Goal: Task Accomplishment & Management: Manage account settings

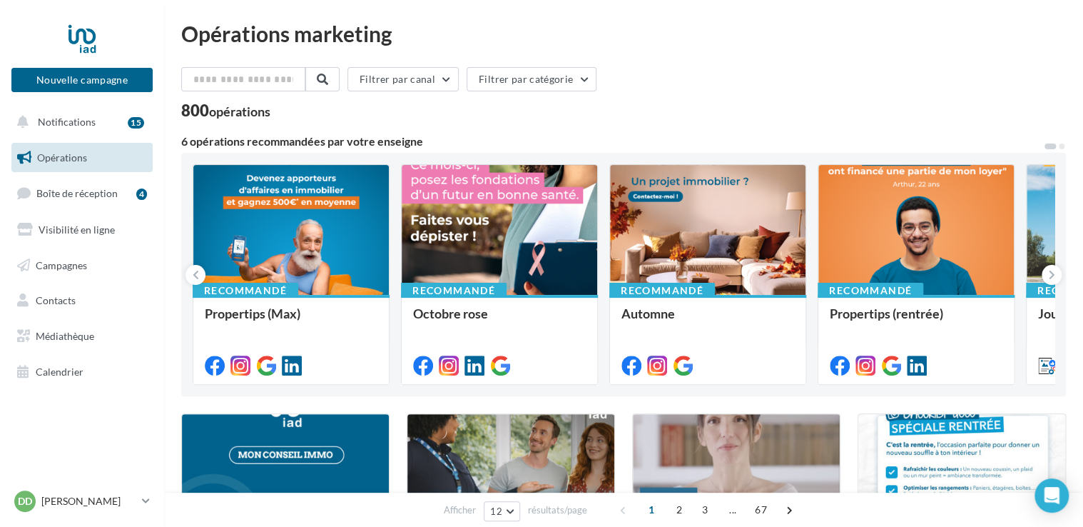
click at [959, 36] on div "Opérations marketing" at bounding box center [623, 33] width 885 height 21
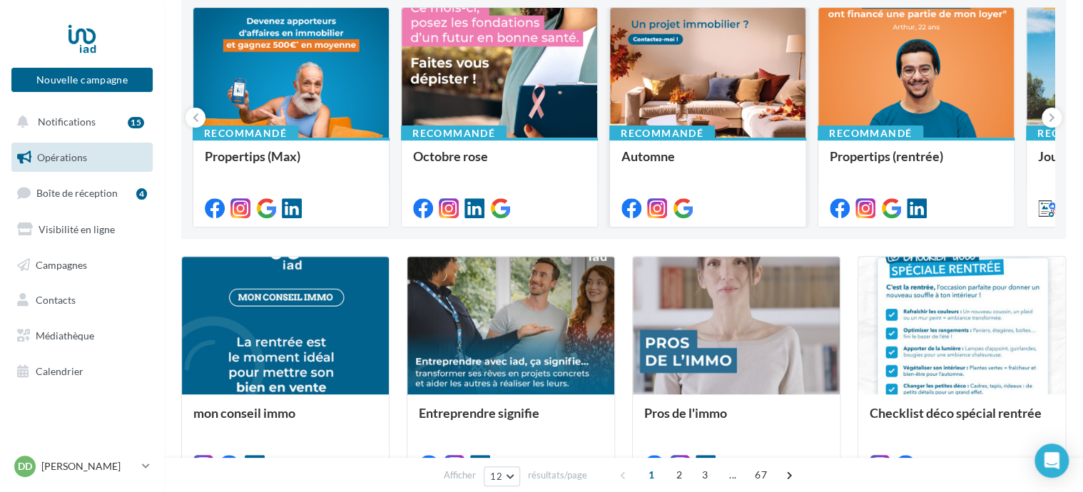
scroll to position [71, 0]
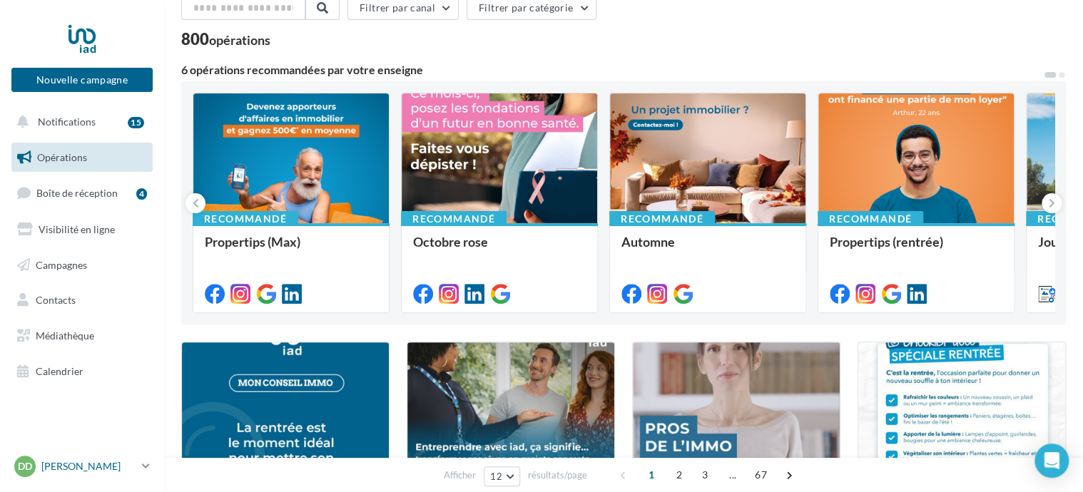
click at [145, 467] on icon at bounding box center [146, 466] width 8 height 12
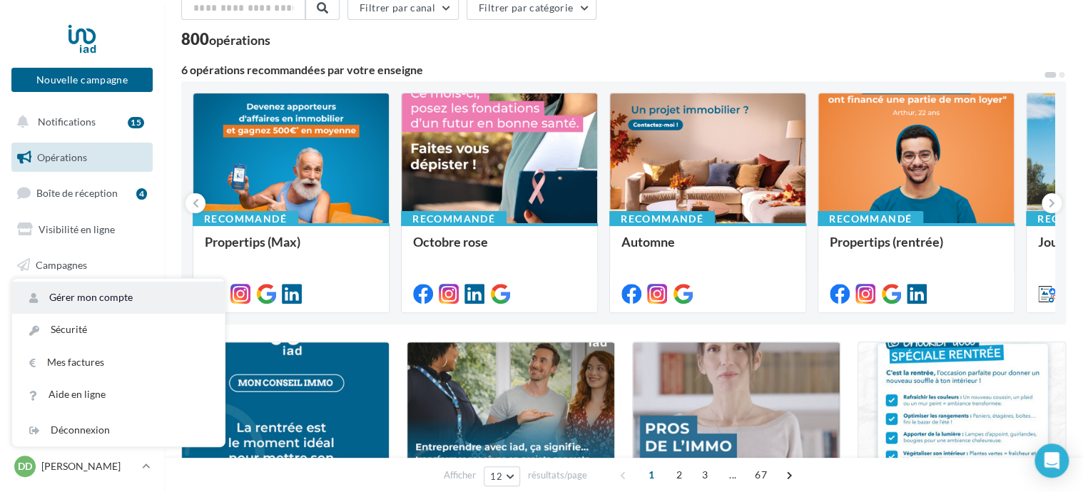
click at [105, 296] on link "Gérer mon compte" at bounding box center [118, 298] width 213 height 32
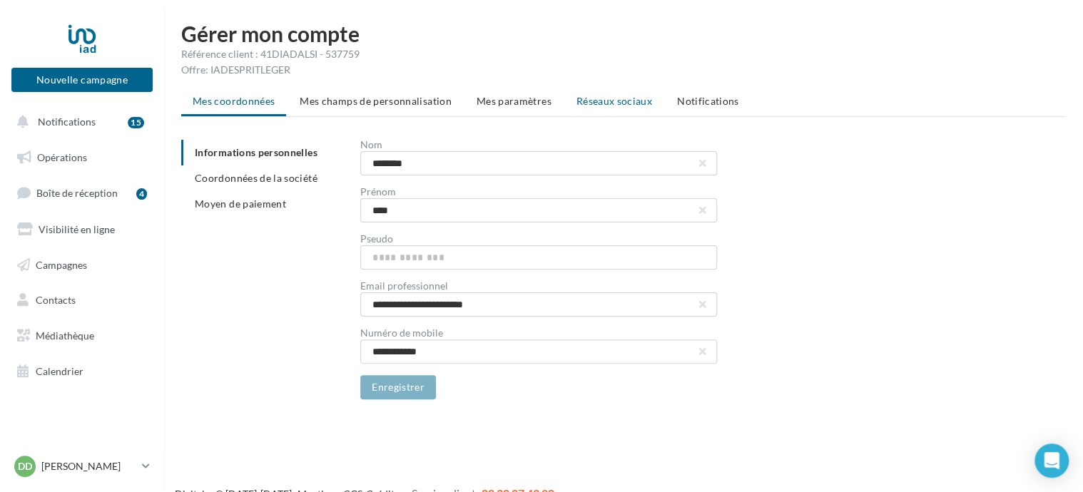
click at [603, 100] on span "Réseaux sociaux" at bounding box center [615, 101] width 76 height 12
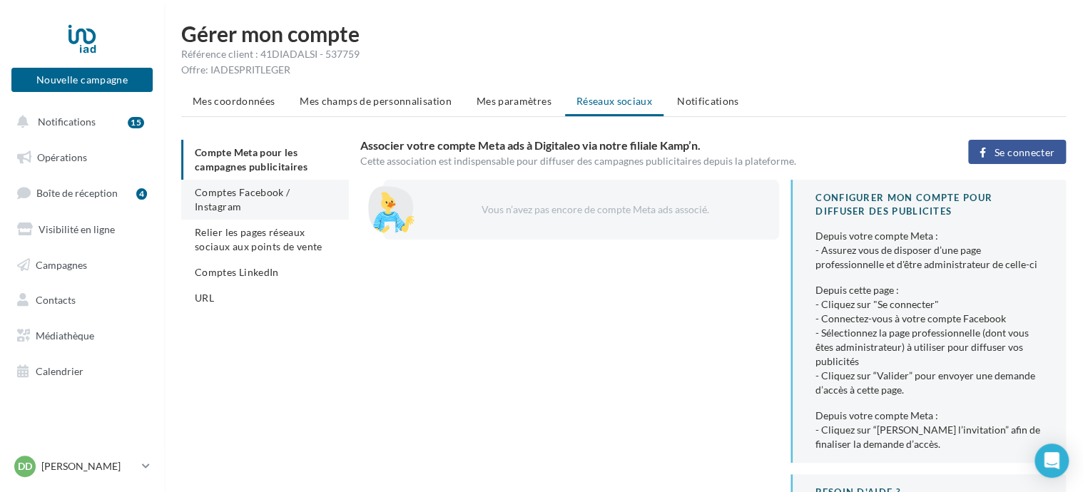
click at [231, 198] on li "Comptes Facebook / Instagram" at bounding box center [265, 200] width 168 height 40
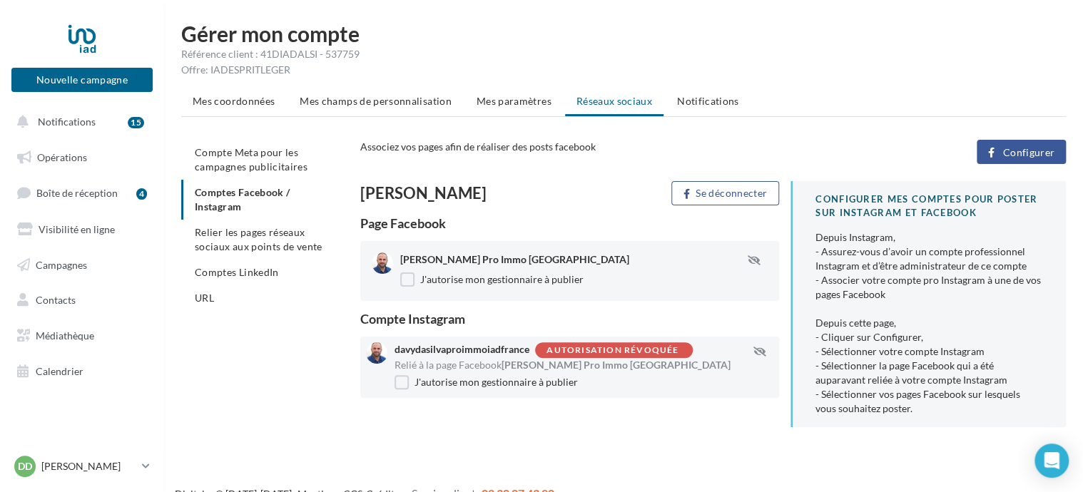
click at [1023, 152] on span "Configurer" at bounding box center [1029, 152] width 52 height 11
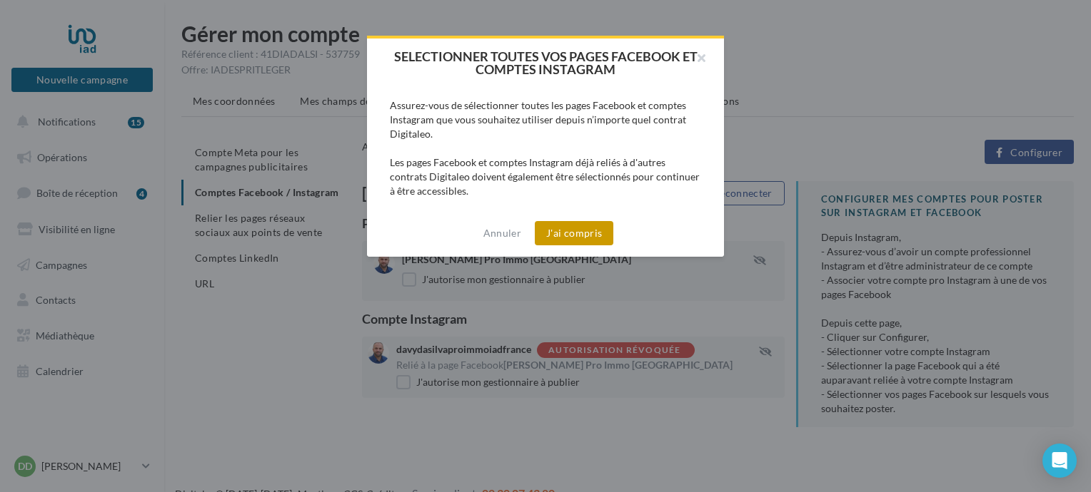
click at [580, 230] on button "J'ai compris" at bounding box center [574, 233] width 79 height 24
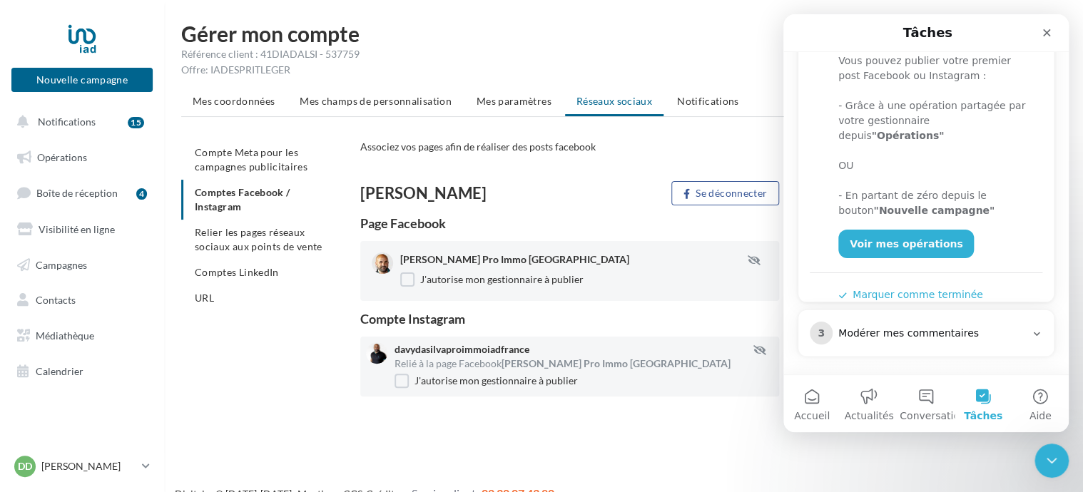
scroll to position [289, 0]
click at [1050, 33] on icon "Fermer" at bounding box center [1046, 32] width 11 height 11
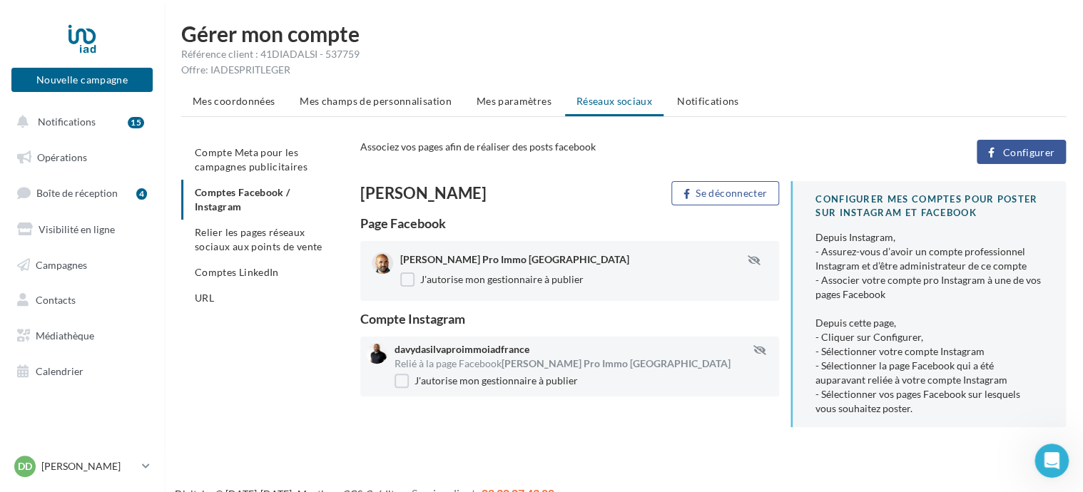
scroll to position [0, 0]
click at [231, 274] on span "Comptes LinkedIn" at bounding box center [237, 272] width 84 height 12
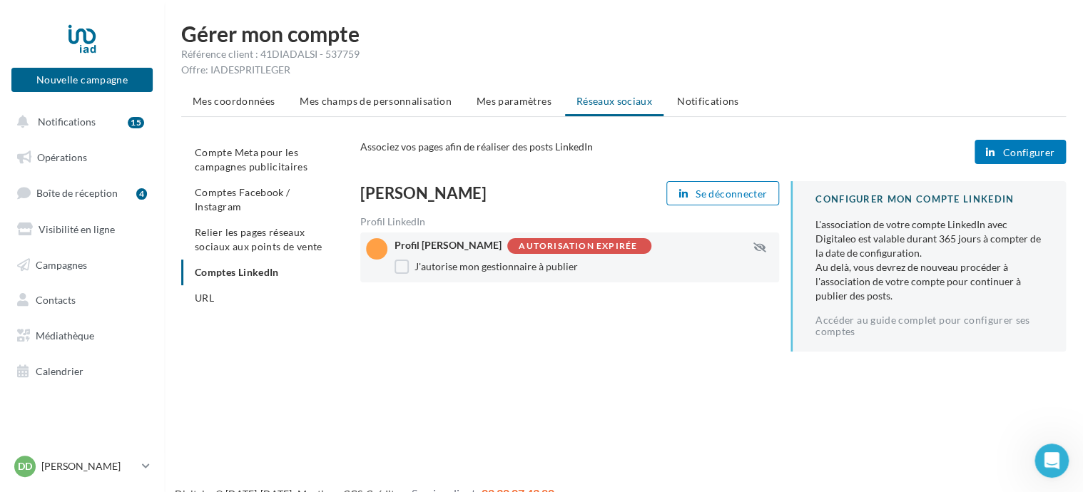
click at [1028, 153] on span "Configurer" at bounding box center [1029, 152] width 52 height 11
click at [57, 262] on span "Campagnes" at bounding box center [61, 264] width 51 height 12
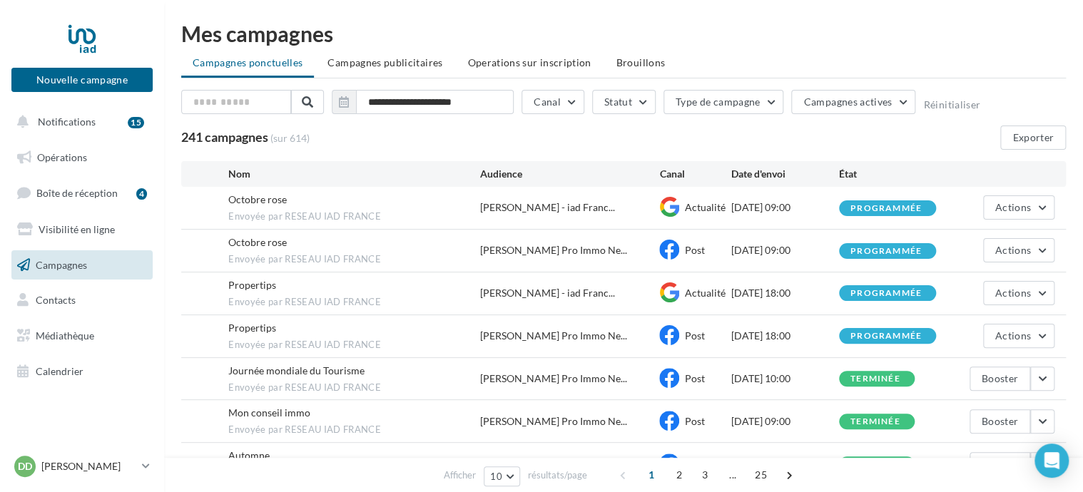
scroll to position [71, 0]
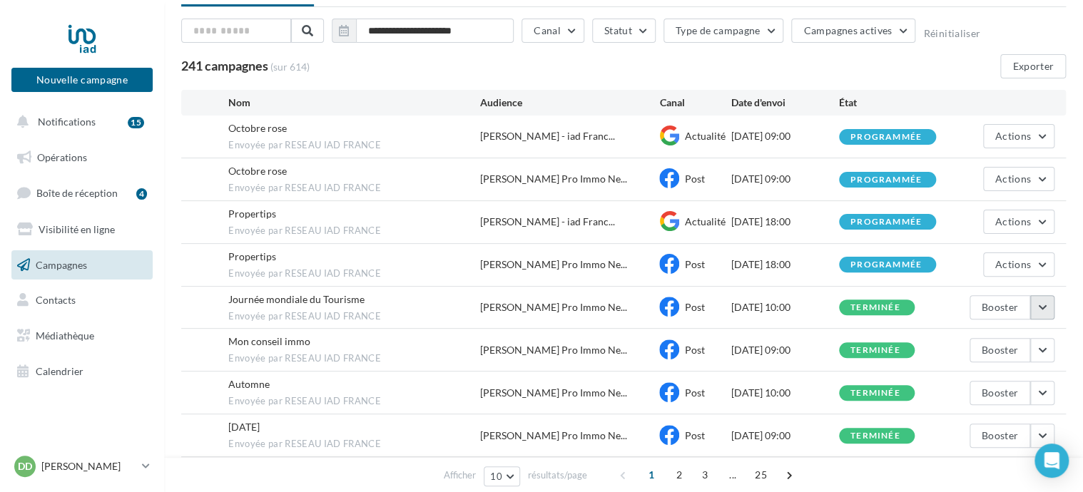
click at [1041, 307] on button "button" at bounding box center [1043, 307] width 24 height 24
click at [979, 338] on button "Voir les résultats" at bounding box center [983, 341] width 143 height 37
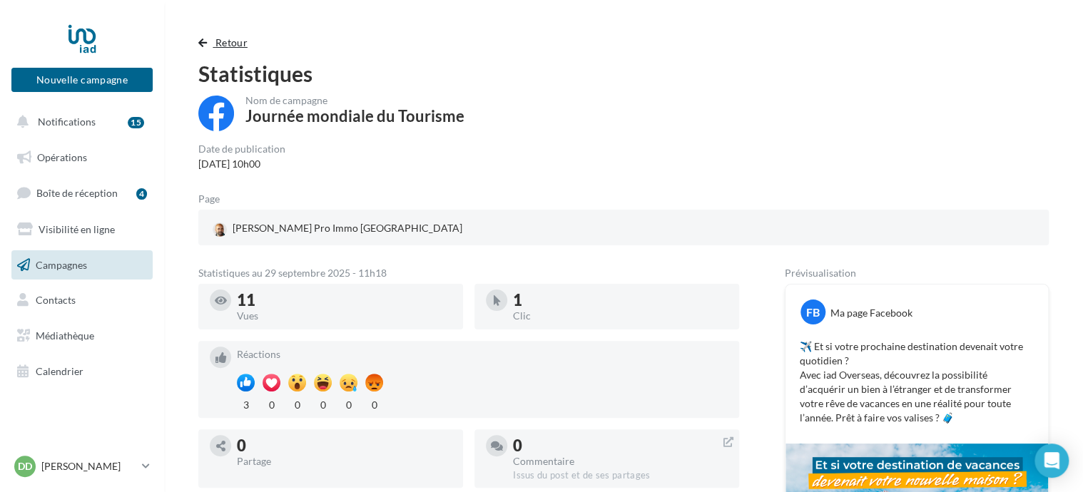
click at [221, 44] on span "Retour" at bounding box center [232, 42] width 32 height 12
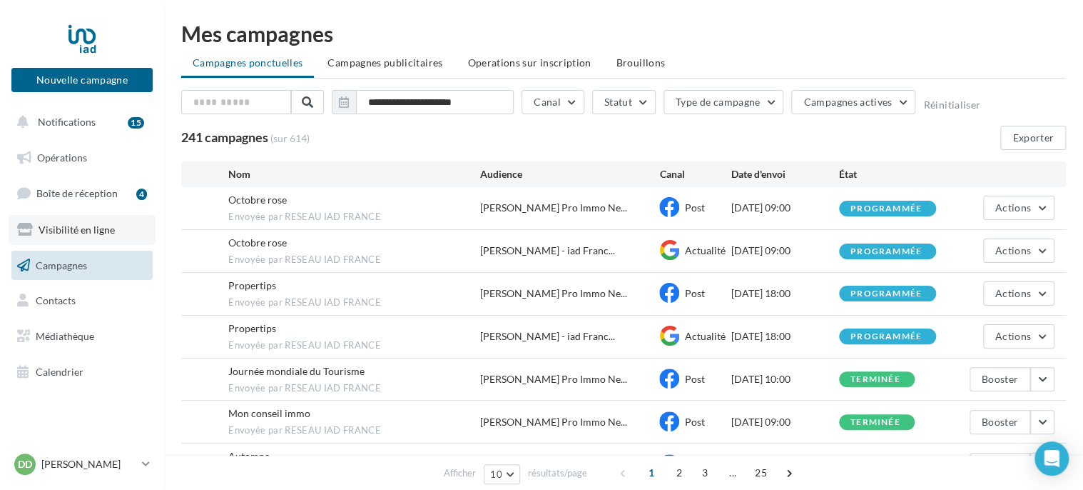
click at [78, 232] on span "Visibilité en ligne" at bounding box center [77, 229] width 76 height 12
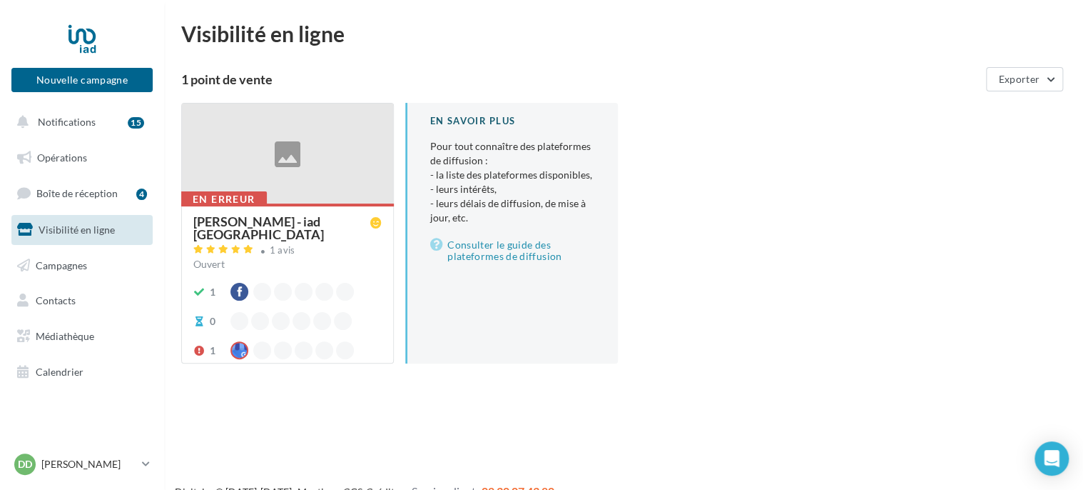
click at [294, 190] on div at bounding box center [287, 153] width 211 height 101
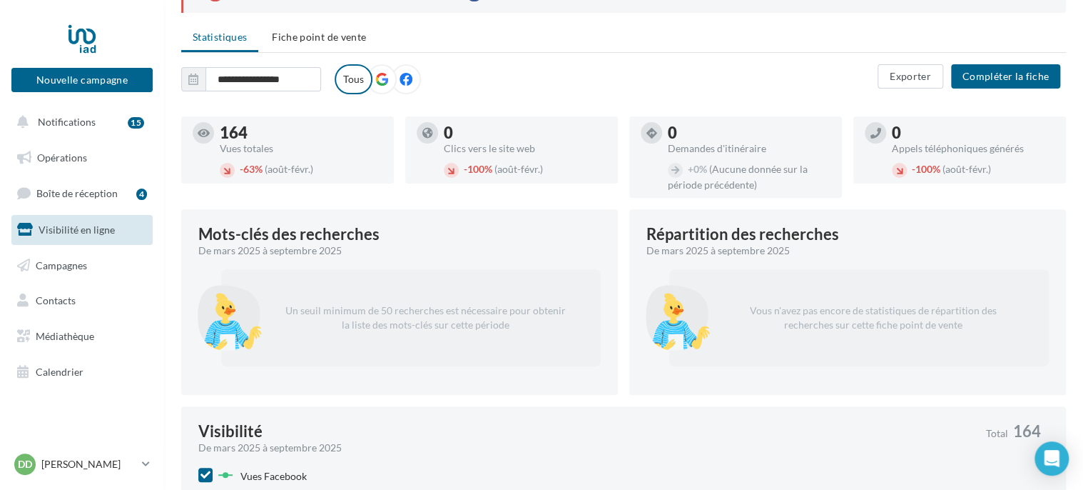
scroll to position [9, 0]
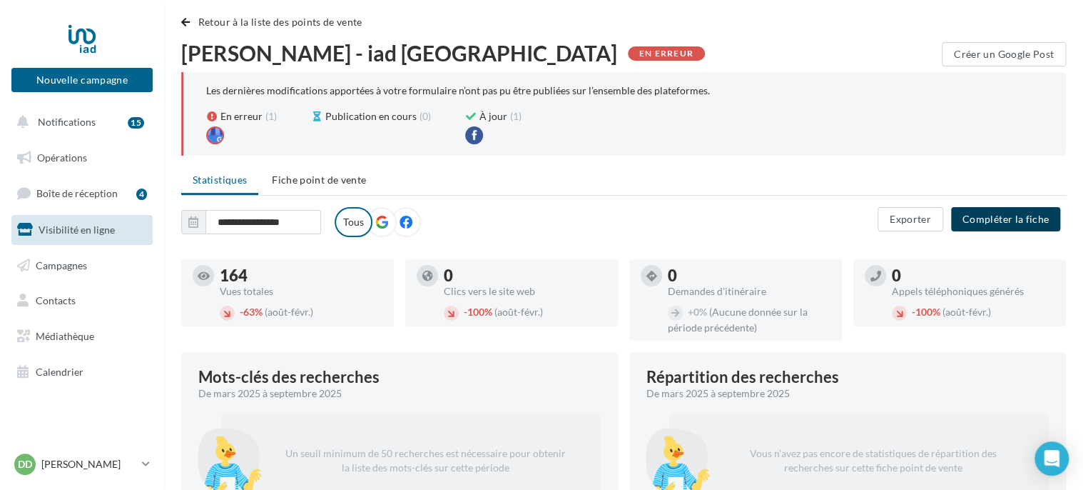
click at [1008, 219] on button "Compléter la fiche" at bounding box center [1005, 219] width 109 height 24
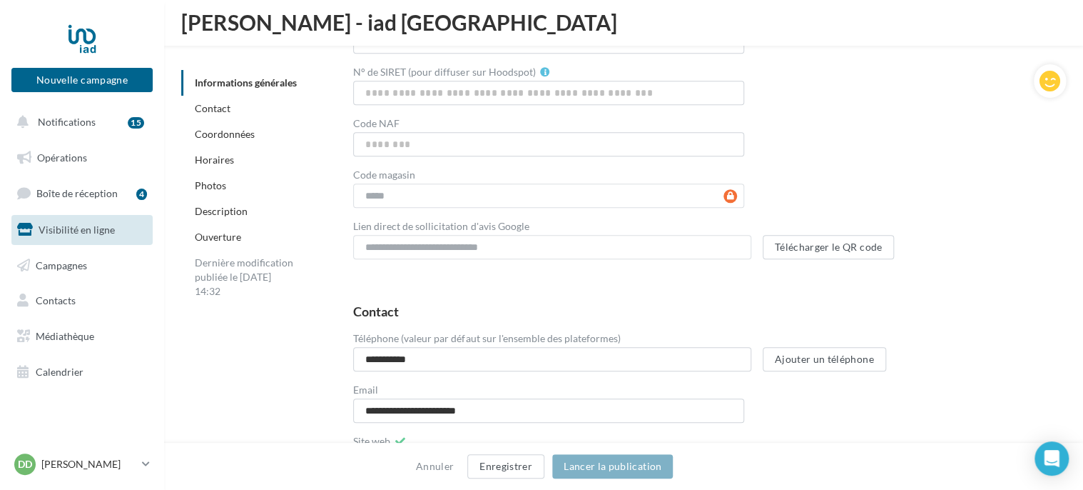
scroll to position [471, 0]
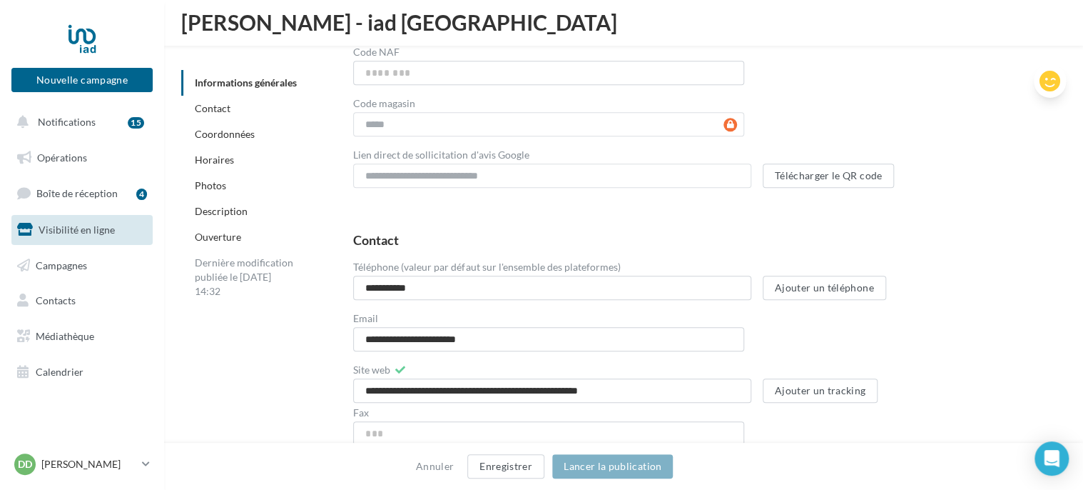
click at [1052, 84] on icon at bounding box center [1050, 81] width 21 height 21
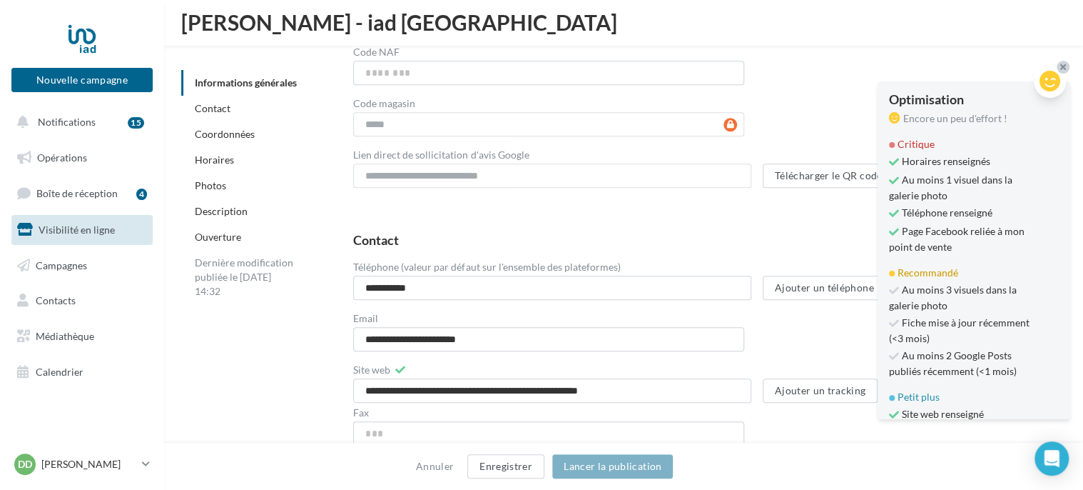
click at [1052, 84] on icon at bounding box center [1050, 81] width 21 height 21
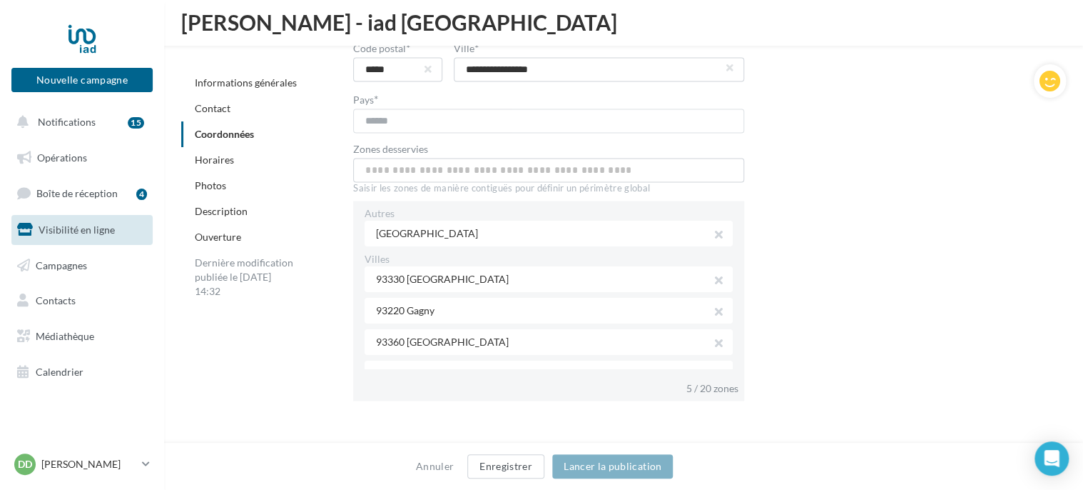
scroll to position [1042, 0]
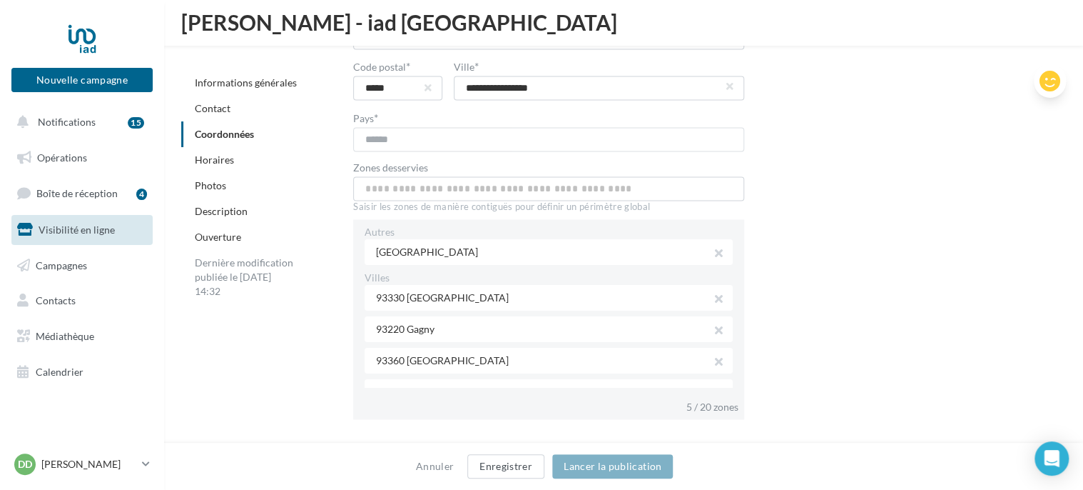
click at [1048, 79] on icon at bounding box center [1050, 81] width 21 height 21
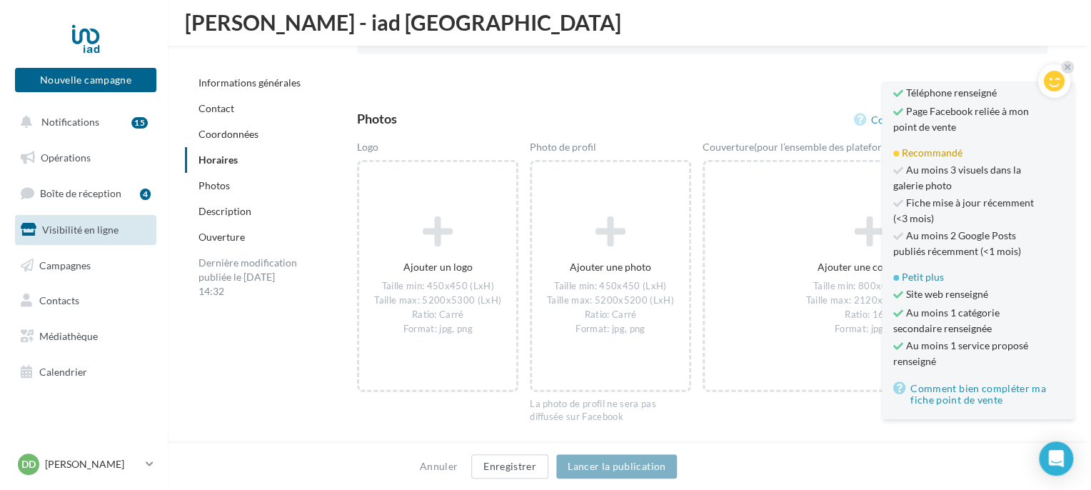
scroll to position [1970, 0]
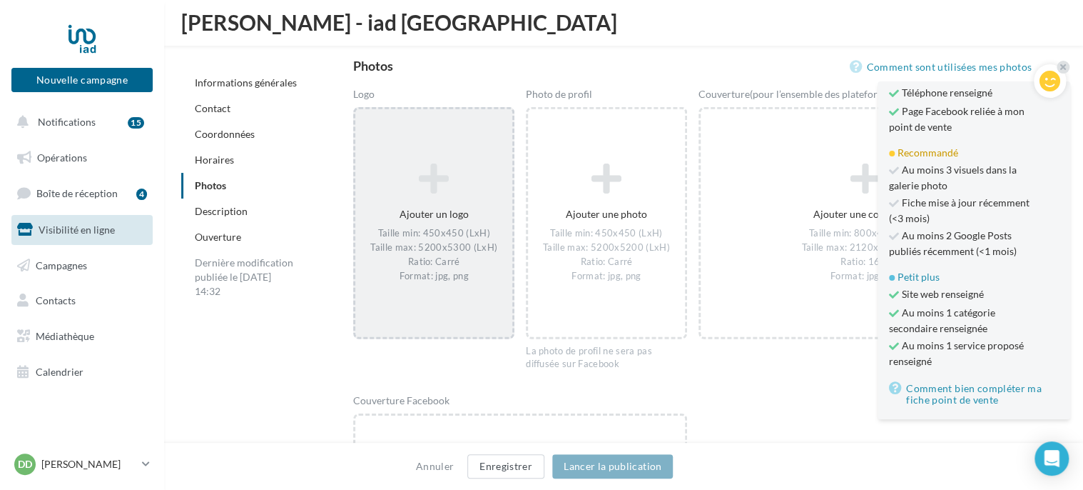
click at [438, 215] on div "Ajouter un logo Taille min: 450x450 (LxH) Taille max: 5200x5300 (LxH) Ratio: Ca…" at bounding box center [433, 223] width 157 height 134
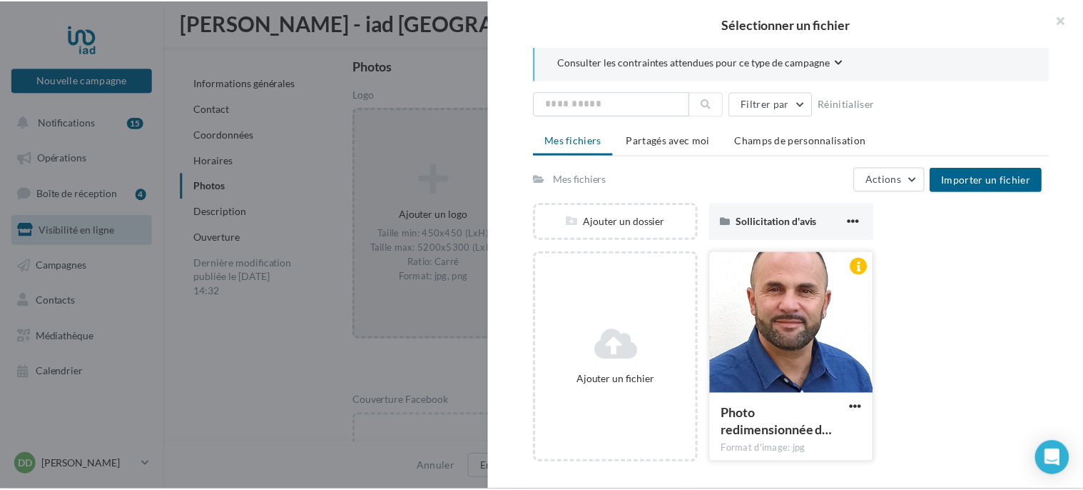
scroll to position [0, 0]
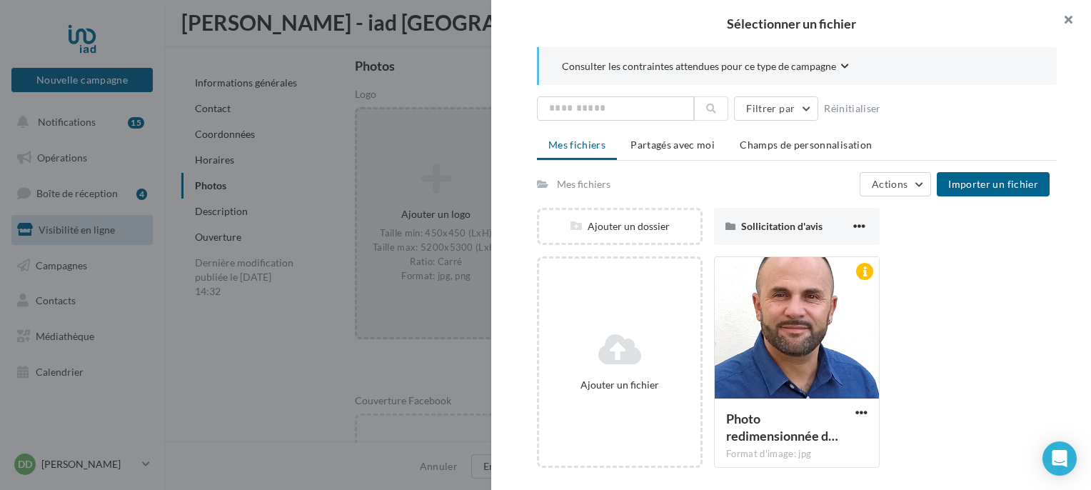
click at [1071, 19] on button "button" at bounding box center [1061, 21] width 57 height 43
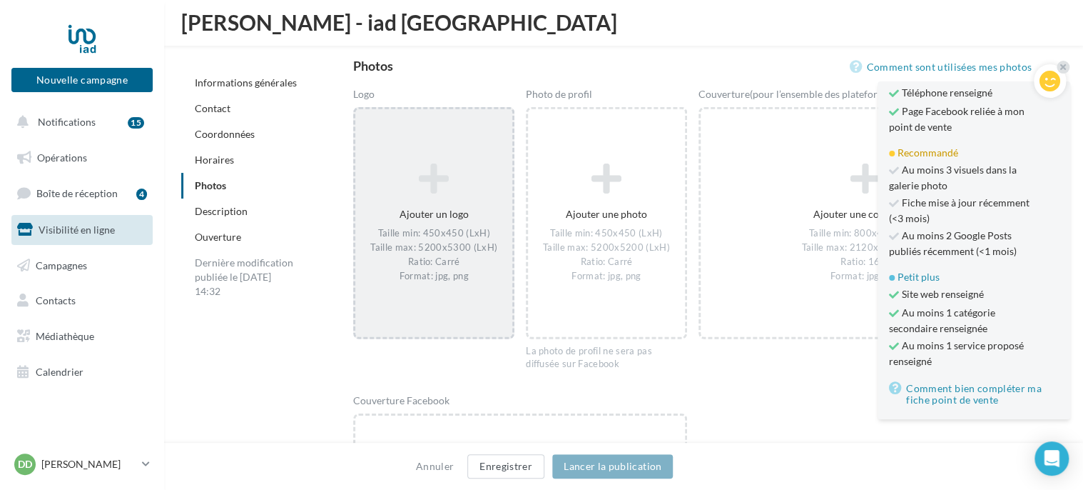
click at [425, 211] on div "Ajouter un logo Taille min: 450x450 (LxH) Taille max: 5200x5300 (LxH) Ratio: Ca…" at bounding box center [433, 223] width 157 height 134
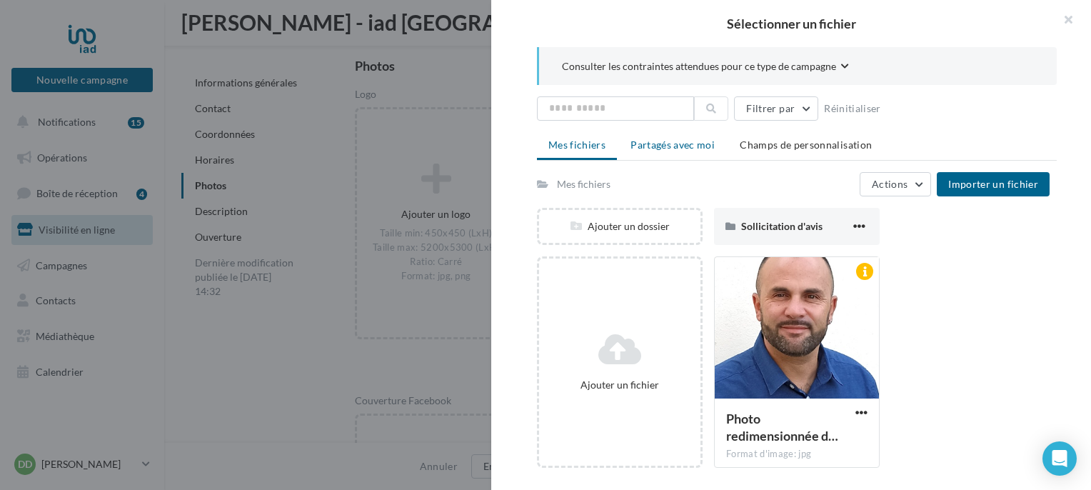
click at [679, 143] on span "Partagés avec moi" at bounding box center [672, 144] width 84 height 12
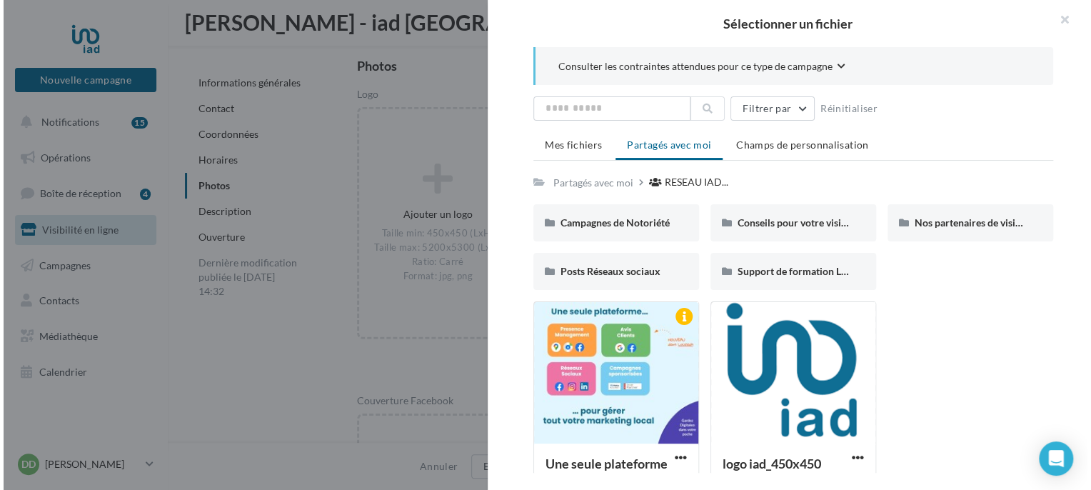
scroll to position [51, 0]
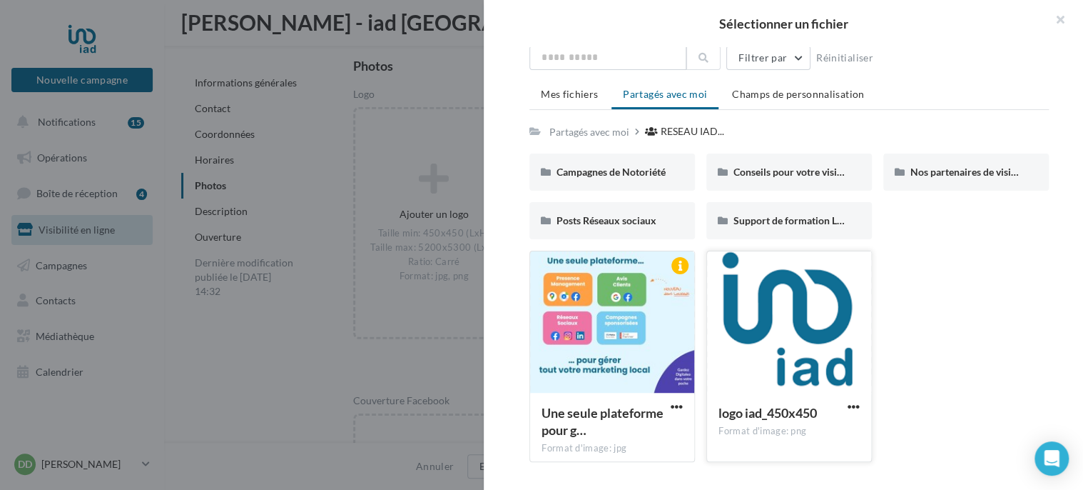
click at [788, 344] on div at bounding box center [789, 322] width 164 height 143
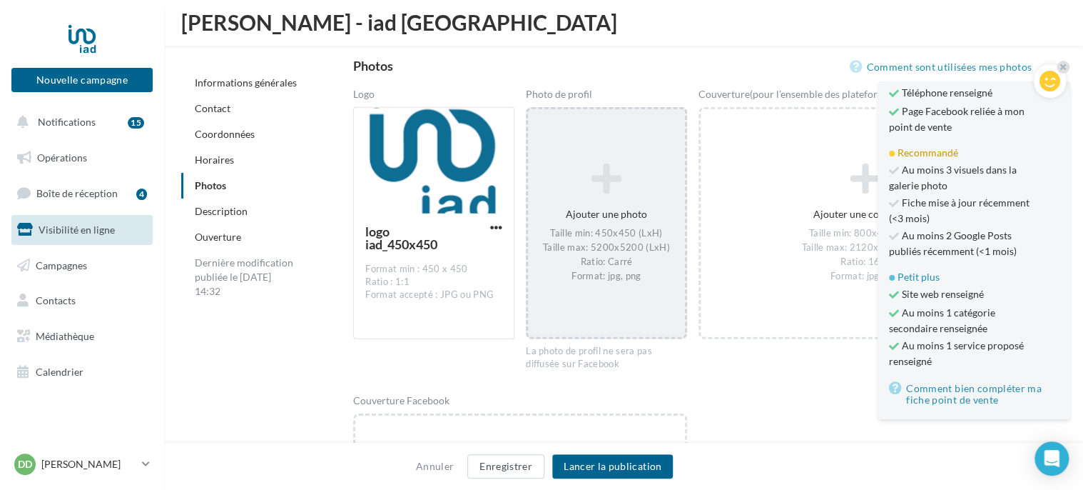
click at [606, 178] on icon at bounding box center [607, 179] width 146 height 34
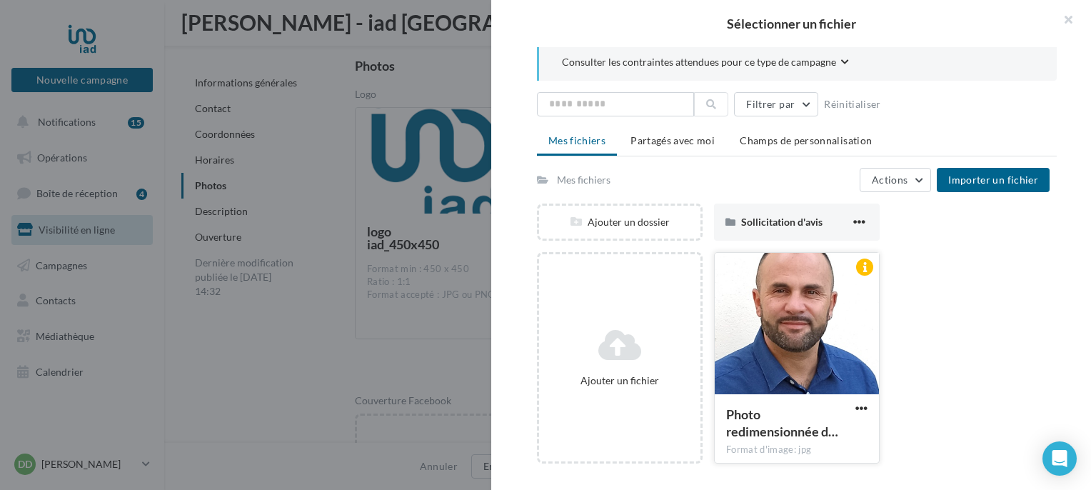
scroll to position [5, 0]
click at [987, 183] on span "Importer un fichier" at bounding box center [993, 179] width 90 height 12
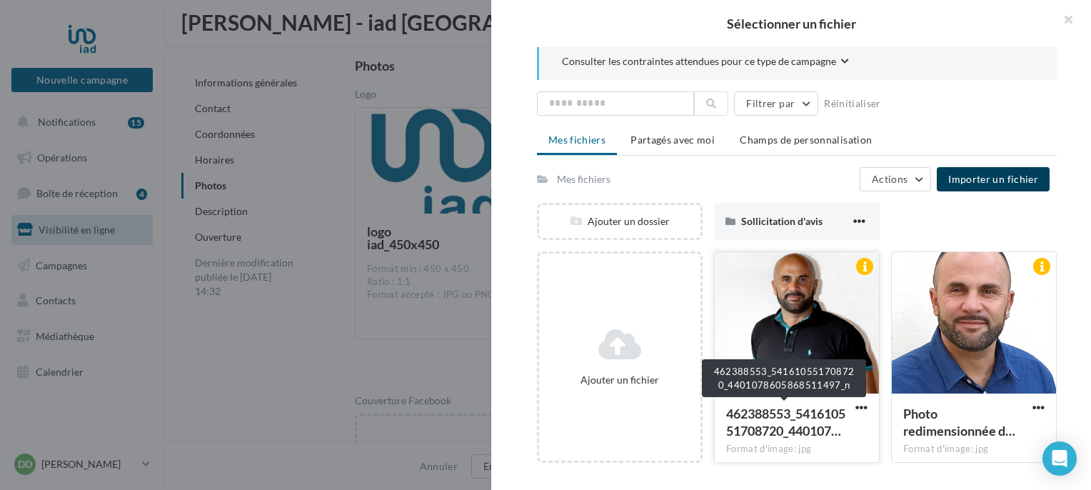
click at [788, 423] on span "462388553_541610551708720_440107…" at bounding box center [785, 421] width 119 height 33
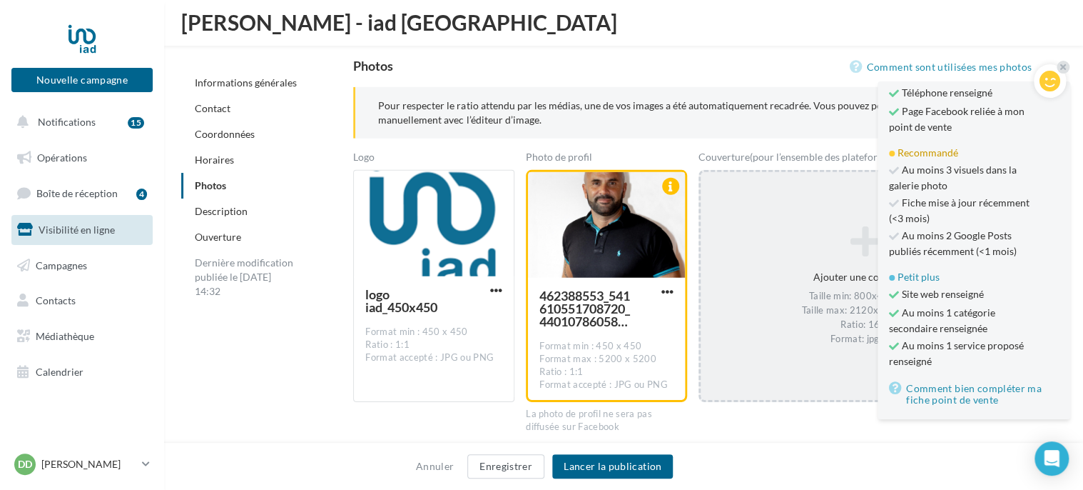
click at [861, 238] on icon at bounding box center [866, 242] width 318 height 34
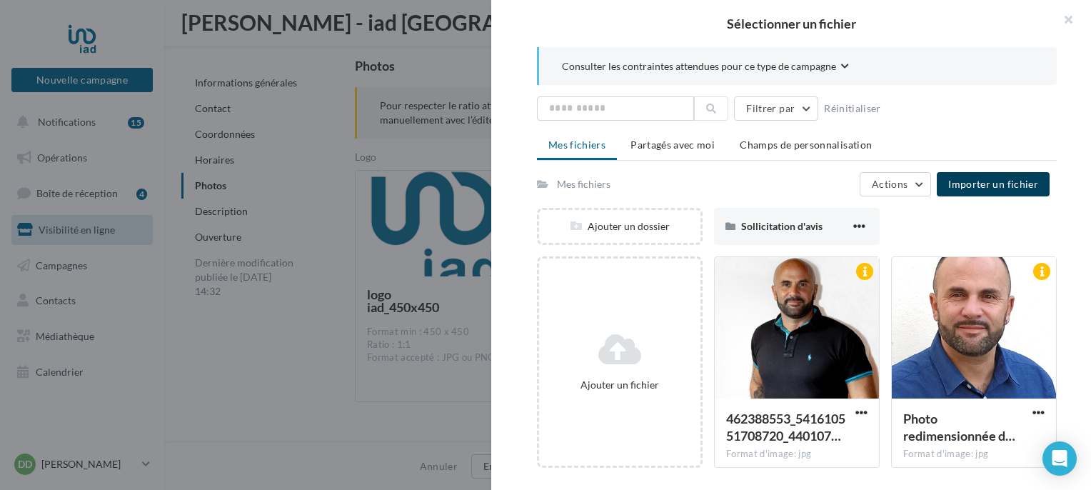
click at [1005, 181] on span "Importer un fichier" at bounding box center [993, 184] width 90 height 12
click at [1001, 183] on span "Importer un fichier" at bounding box center [993, 184] width 90 height 12
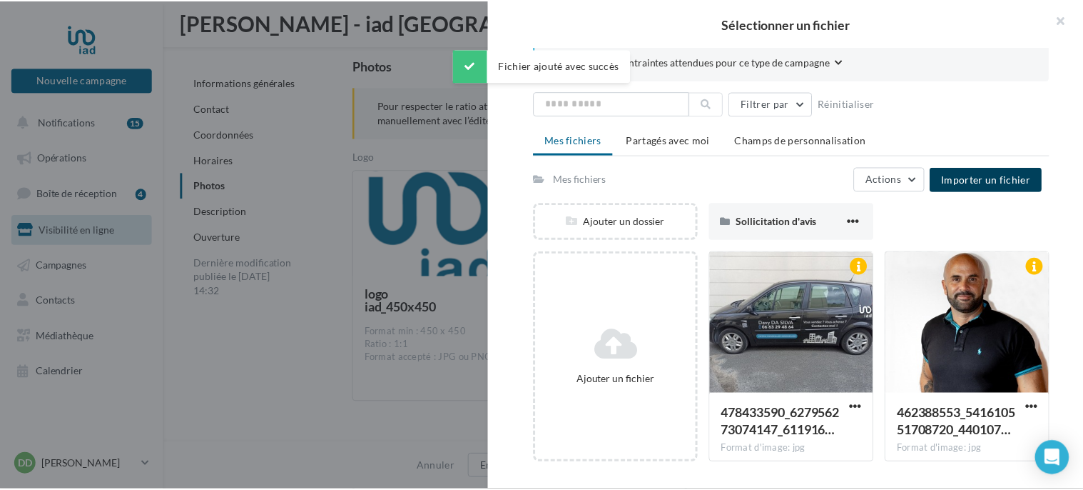
scroll to position [76, 0]
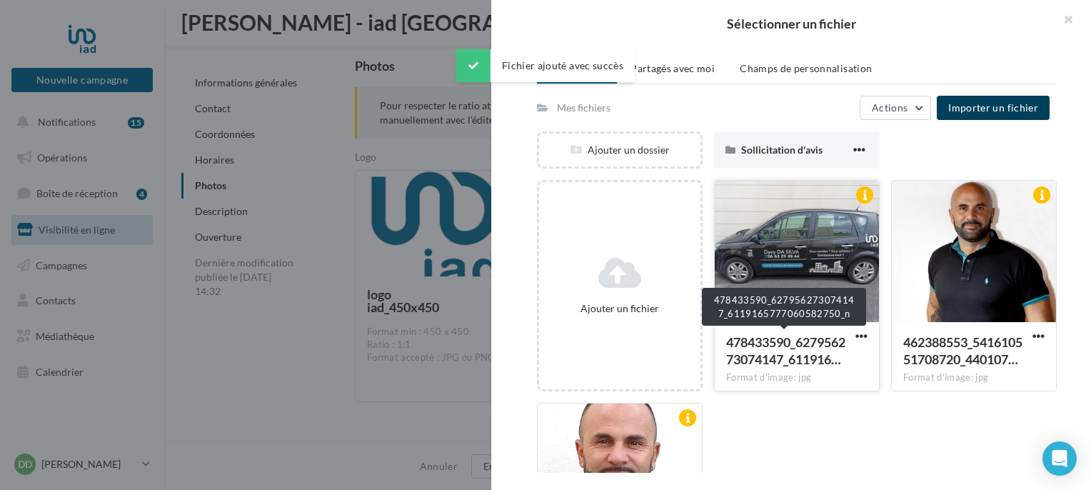
click at [771, 347] on span "478433590_627956273074147_611916…" at bounding box center [785, 350] width 119 height 33
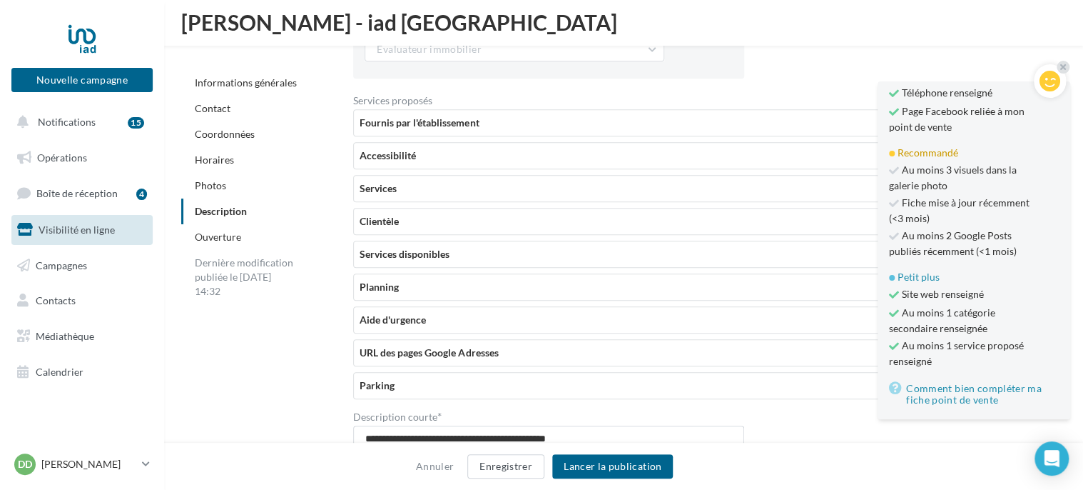
scroll to position [3112, 0]
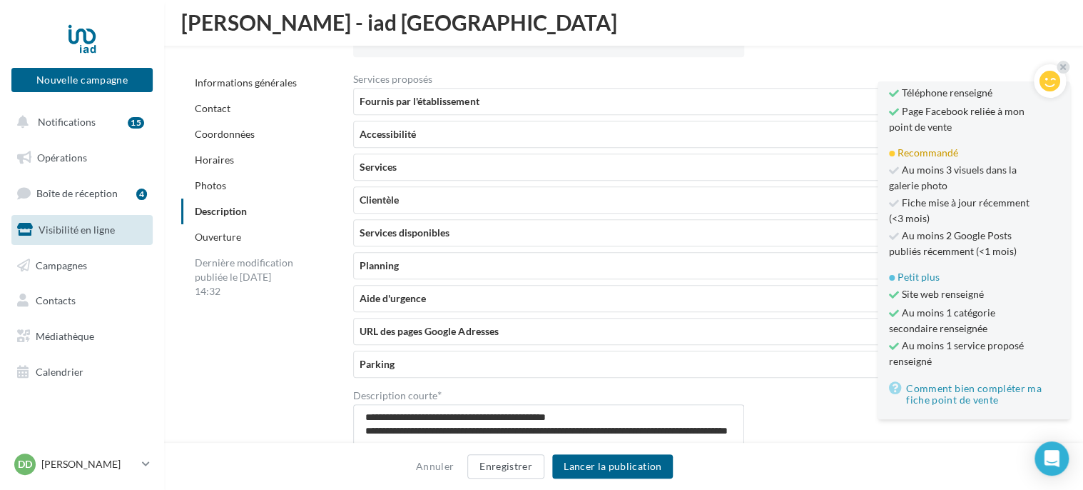
click at [440, 328] on div "URL des pages Google Adresses" at bounding box center [693, 331] width 666 height 14
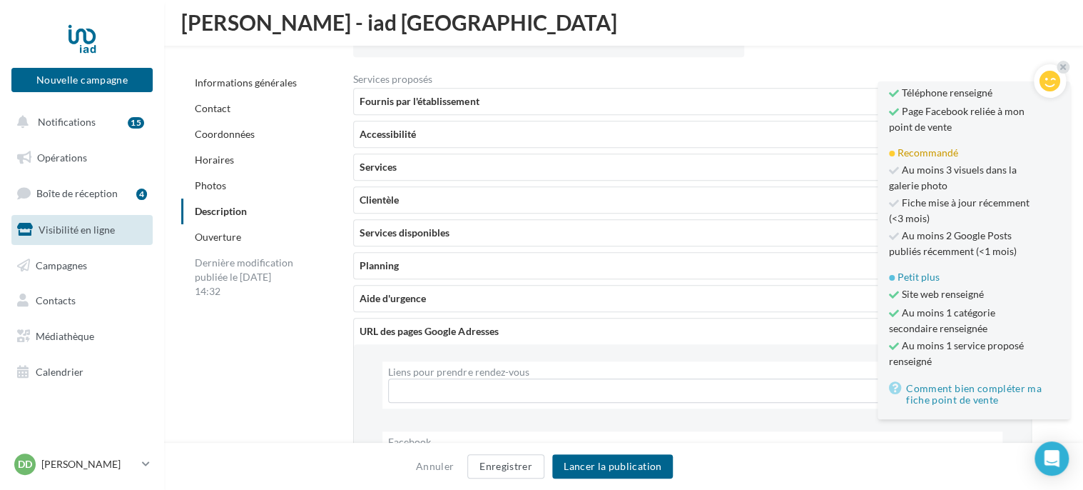
scroll to position [3183, 0]
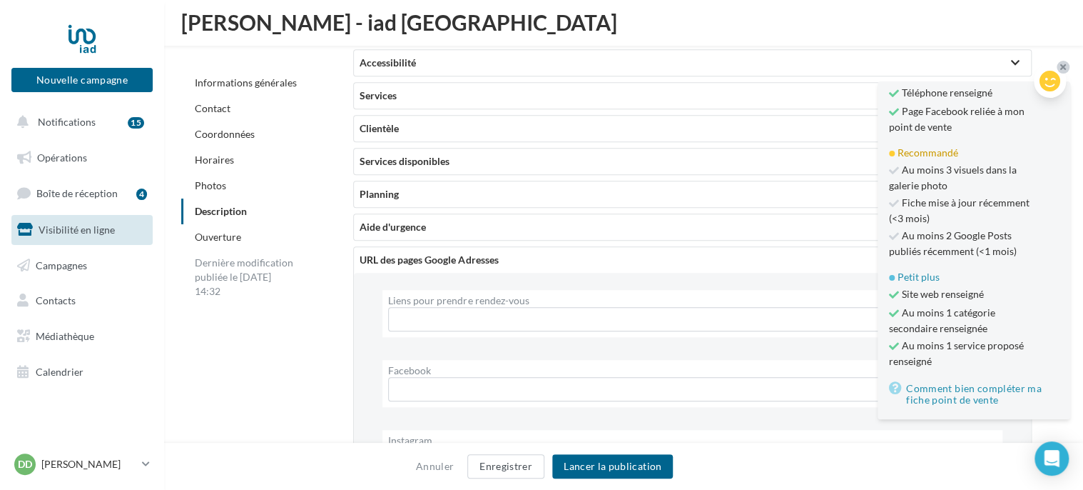
click at [1065, 66] on icon at bounding box center [1064, 67] width 6 height 9
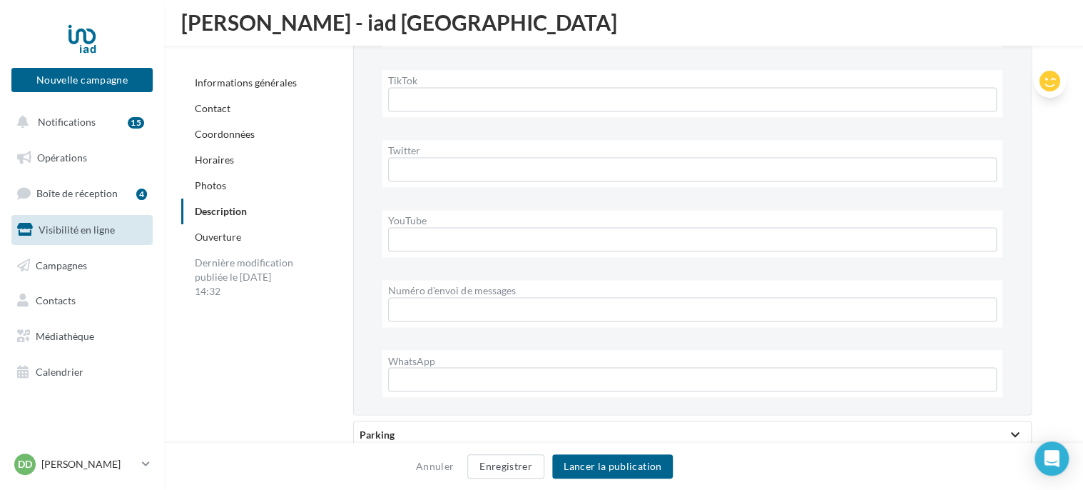
scroll to position [3754, 0]
click at [510, 466] on button "Enregistrer" at bounding box center [505, 466] width 77 height 24
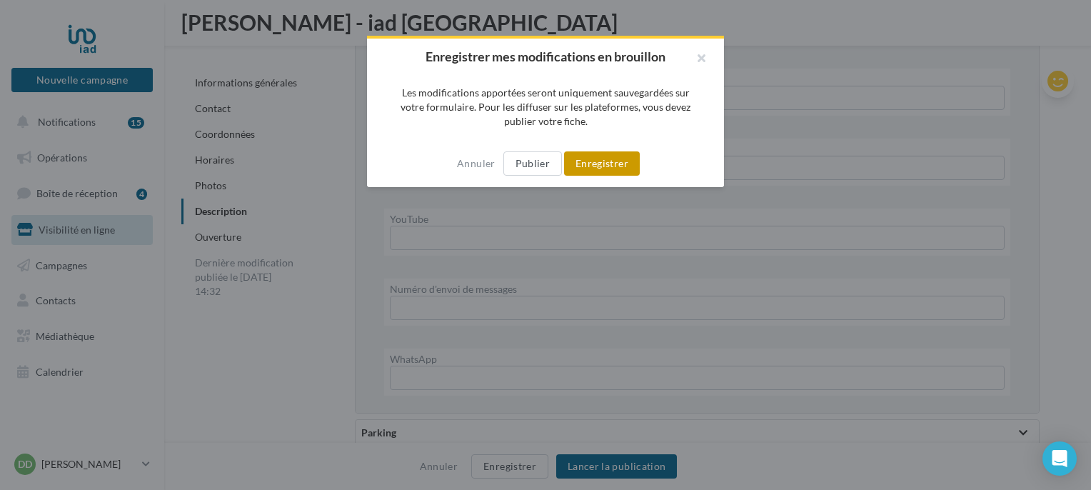
click at [589, 164] on button "Enregistrer" at bounding box center [602, 163] width 76 height 24
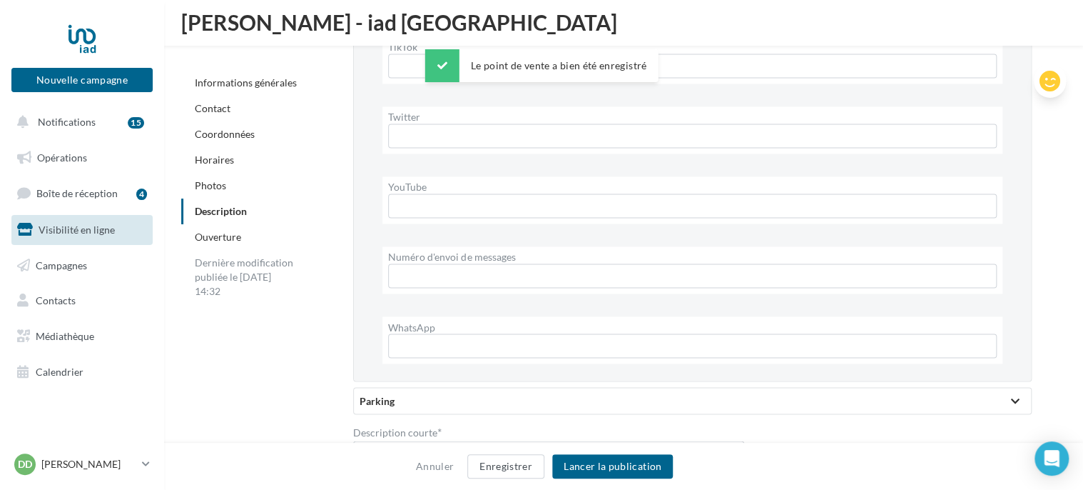
scroll to position [3723, 0]
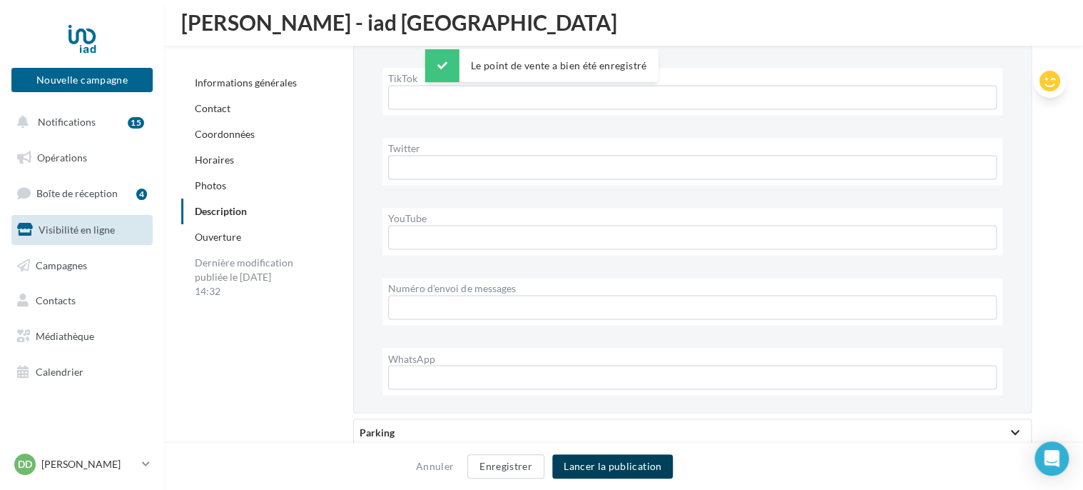
click at [614, 468] on button "Lancer la publication" at bounding box center [612, 466] width 121 height 24
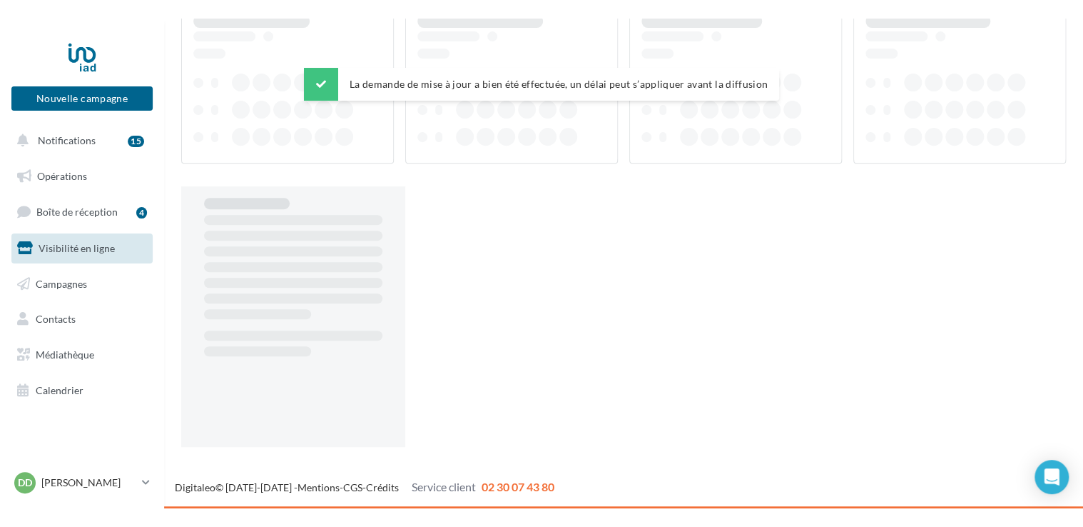
scroll to position [23, 0]
